Goal: Information Seeking & Learning: Check status

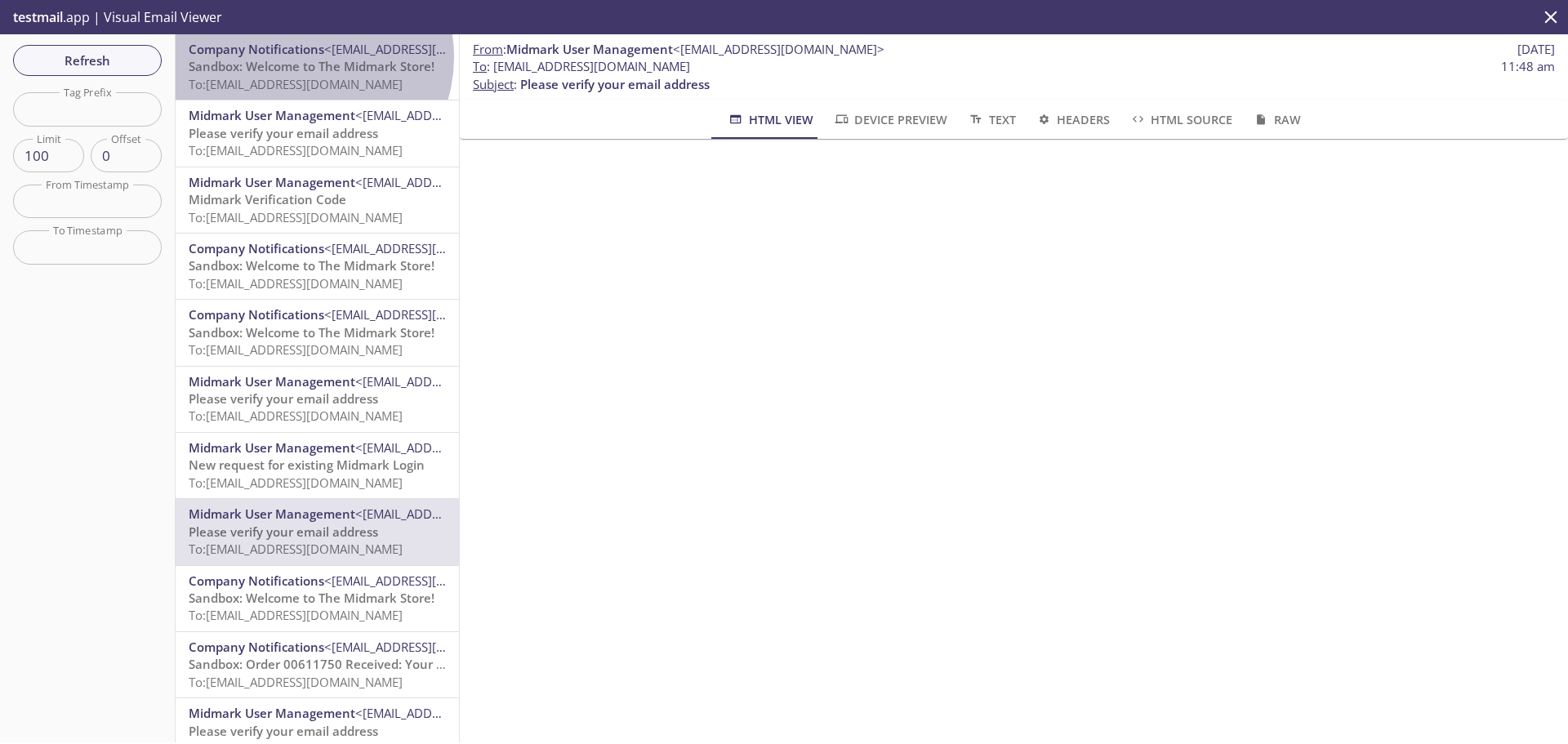
click at [303, 57] on span "Company Notifications <[EMAIL_ADDRESS][DOMAIN_NAME]>" at bounding box center [317, 49] width 257 height 17
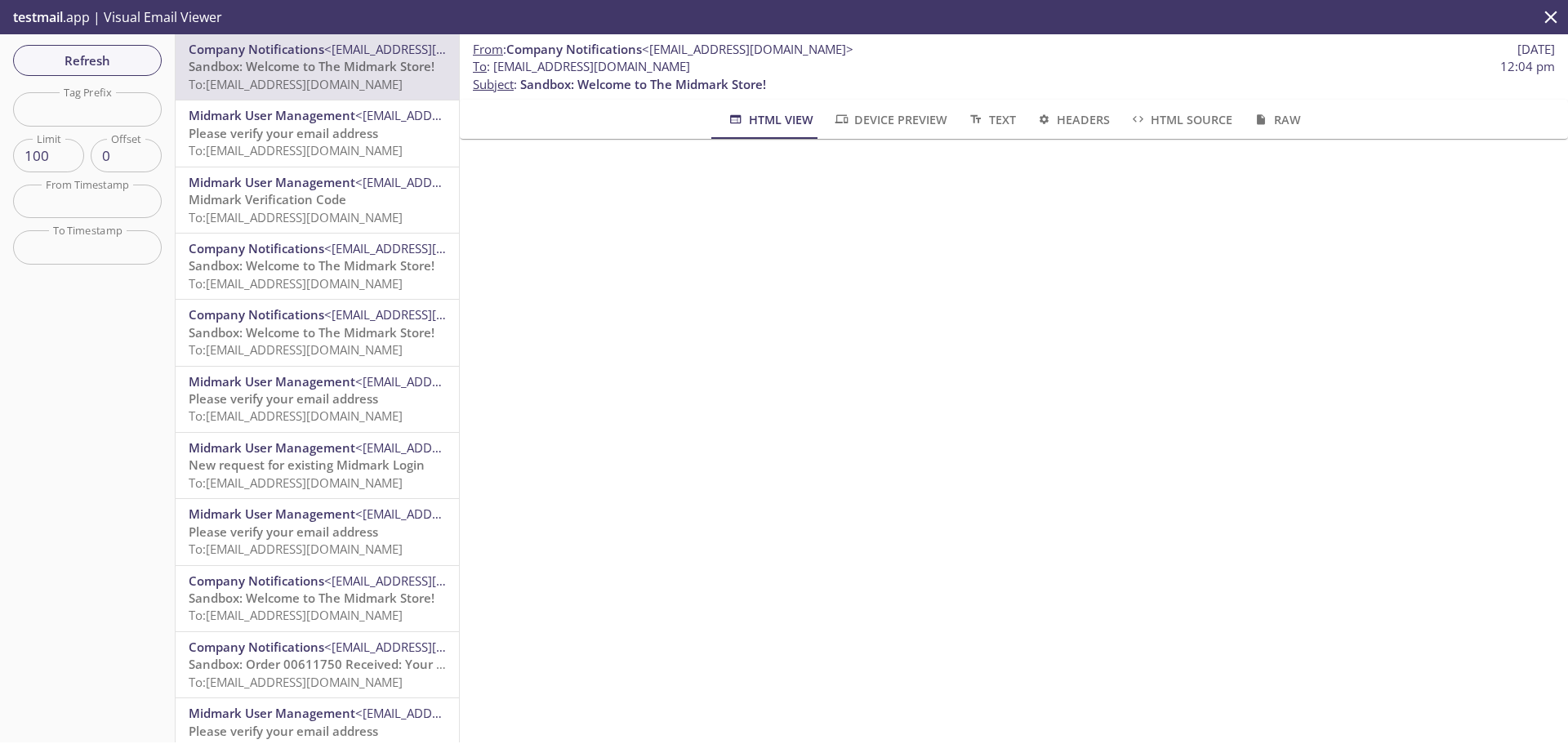
click at [304, 102] on div "Midmark User Management <[EMAIL_ADDRESS][DOMAIN_NAME]> Please verify your email…" at bounding box center [318, 132] width 284 height 65
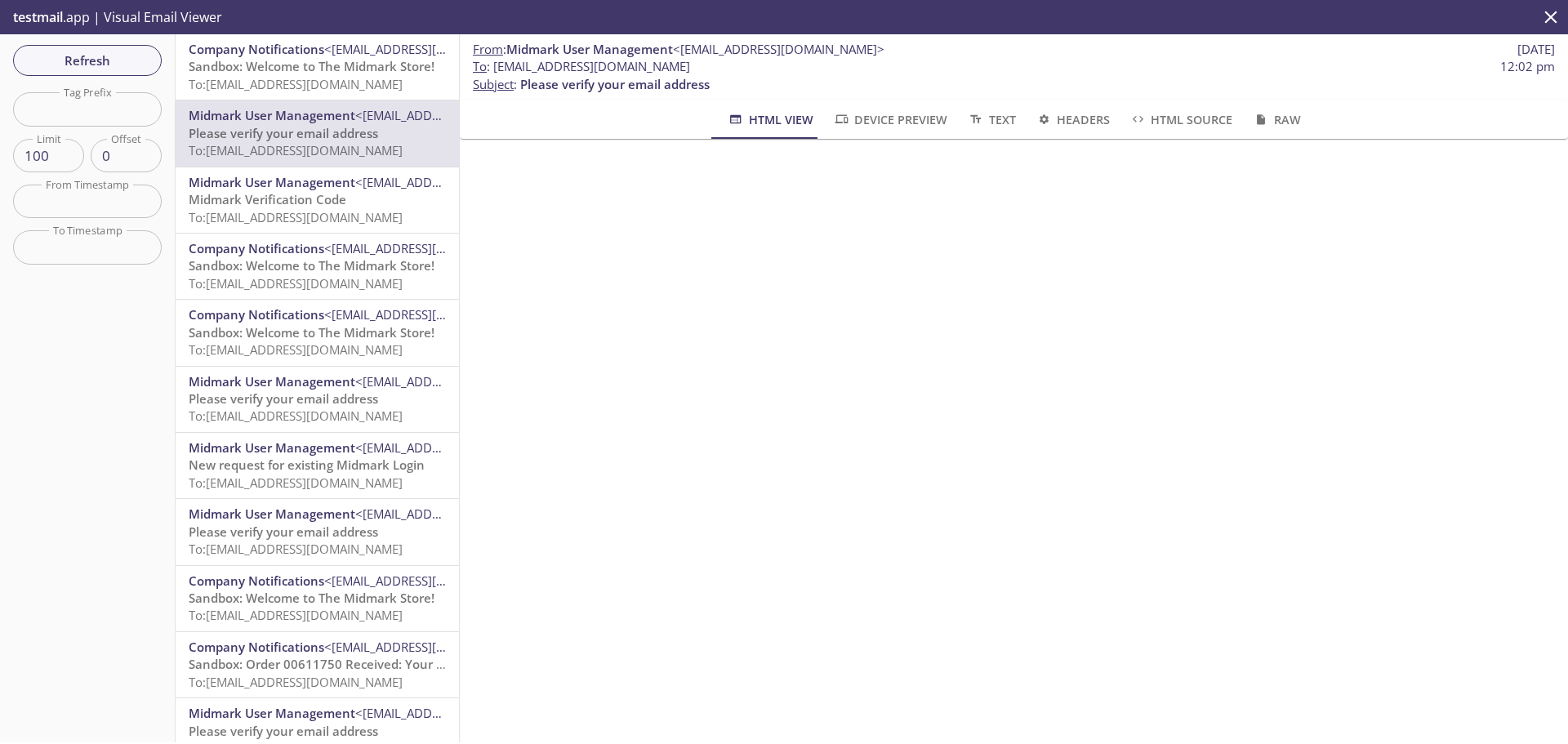
click at [310, 194] on span "Midmark Verification Code" at bounding box center [267, 199] width 158 height 16
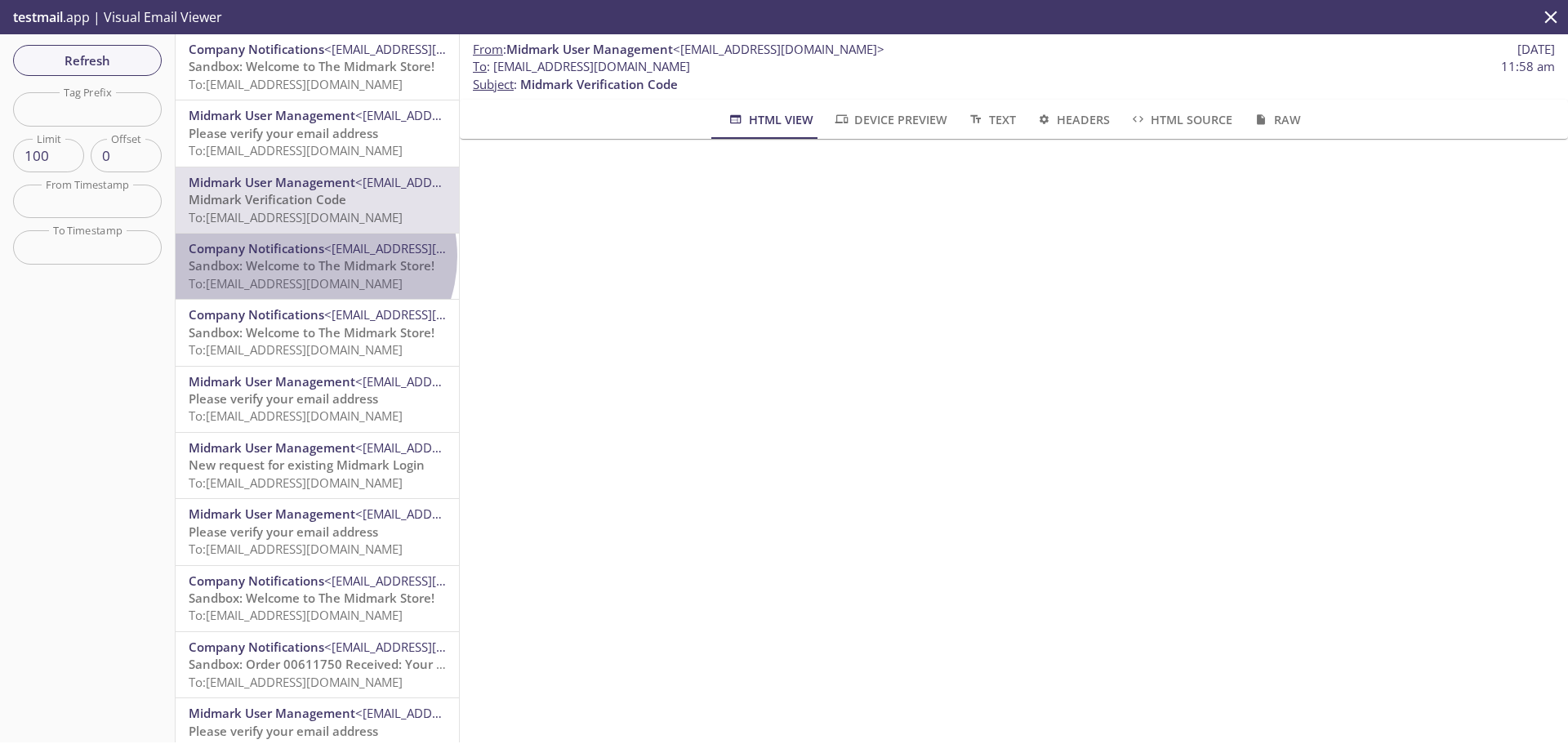
click at [312, 256] on span "Company Notifications <[EMAIL_ADDRESS][DOMAIN_NAME]>" at bounding box center [317, 249] width 257 height 17
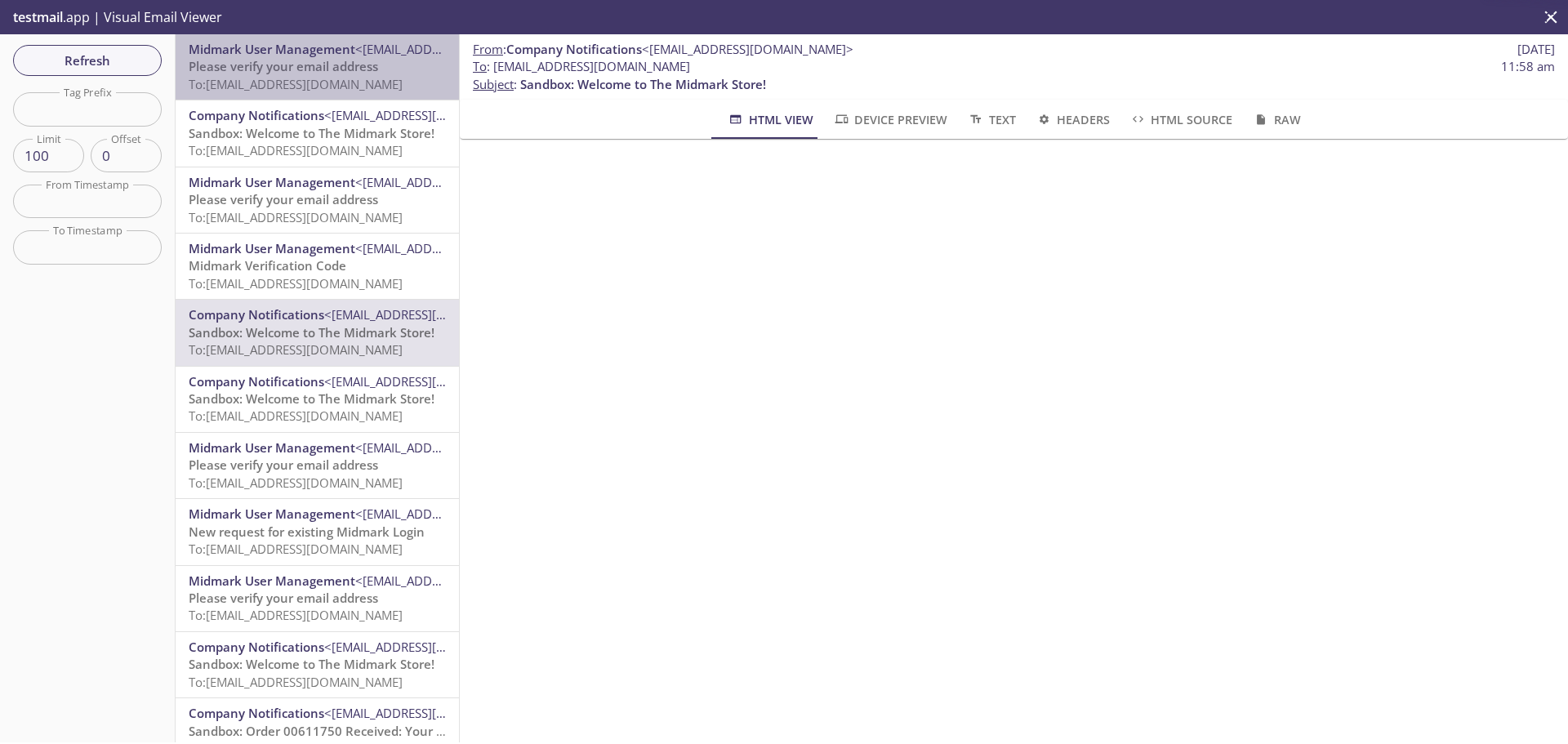
click at [363, 70] on span "Please verify your email address" at bounding box center [283, 65] width 189 height 16
